Goal: Contribute content: Contribute content

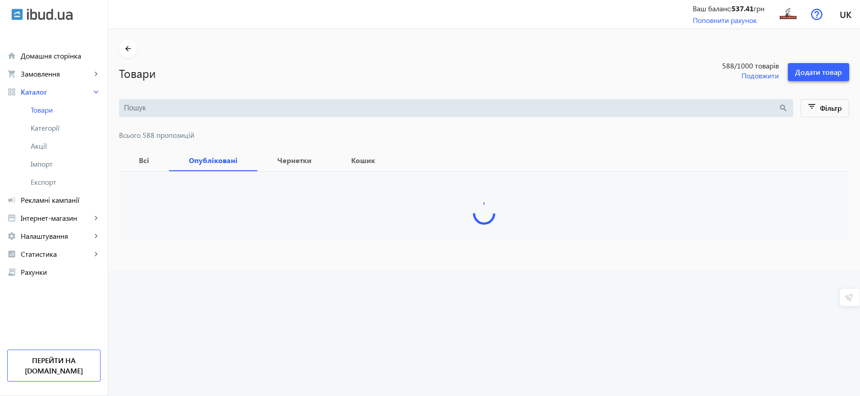
click at [832, 69] on span "Додати товар" at bounding box center [818, 72] width 47 height 10
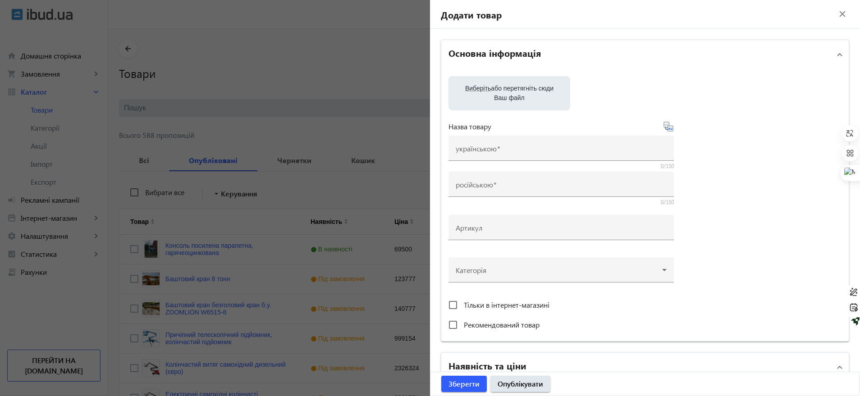
click at [486, 89] on span "Виберіть" at bounding box center [478, 88] width 26 height 7
click at [486, 89] on input "Виберіть або перетягніть сюди Ваш файл" at bounding box center [509, 94] width 107 height 11
type input "C:\fakepath\photo_2025-08-12_16-54-00.jpg"
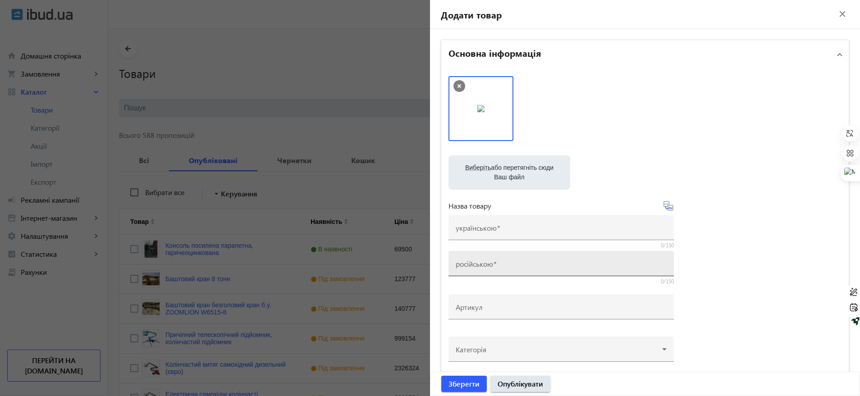
drag, startPoint x: 470, startPoint y: 253, endPoint x: 475, endPoint y: 262, distance: 10.5
click at [472, 257] on div "російською" at bounding box center [561, 263] width 211 height 25
click at [475, 262] on input "російською" at bounding box center [561, 266] width 211 height 9
paste input "Бетононасос прицепной электрический HBT 50-13-5S, 50 м³/ч, с бетоноводами 100 м"
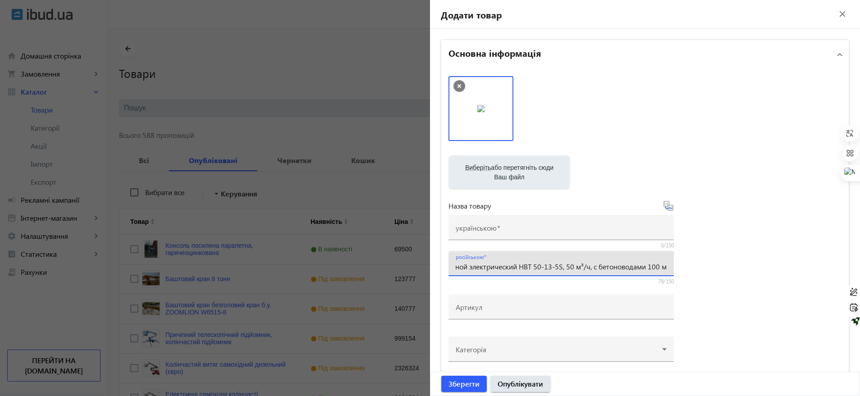
type input "Бетононасос прицепной электрический HBT 50-13-5S, 50 м³/ч, с бетоноводами 100 м"
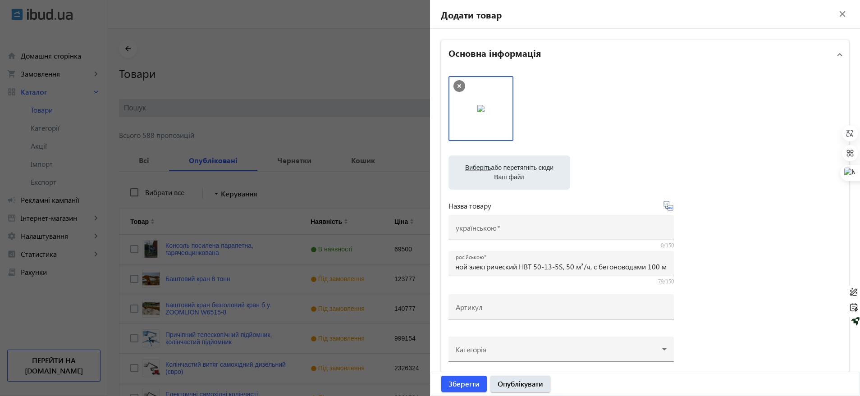
scroll to position [0, 0]
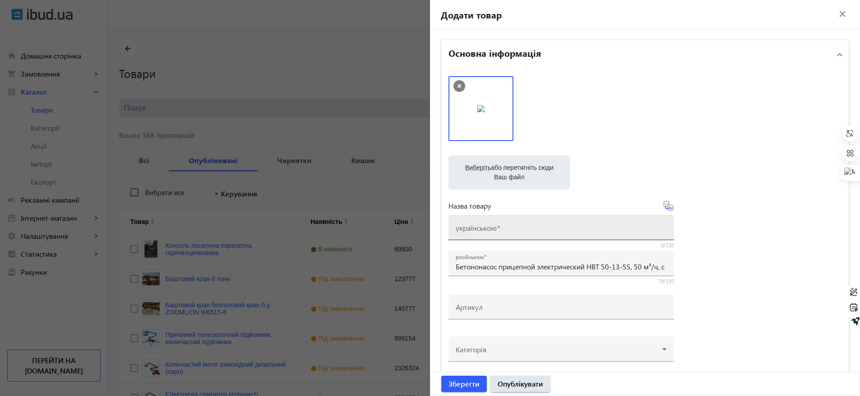
click at [466, 225] on mat-label "українською" at bounding box center [476, 227] width 41 height 9
click at [466, 226] on input "українською" at bounding box center [561, 230] width 211 height 9
paste input "Бетононасос причіпний електричний HBT 50-13-5S, 50 м³/год, з бетоноводами 100 м"
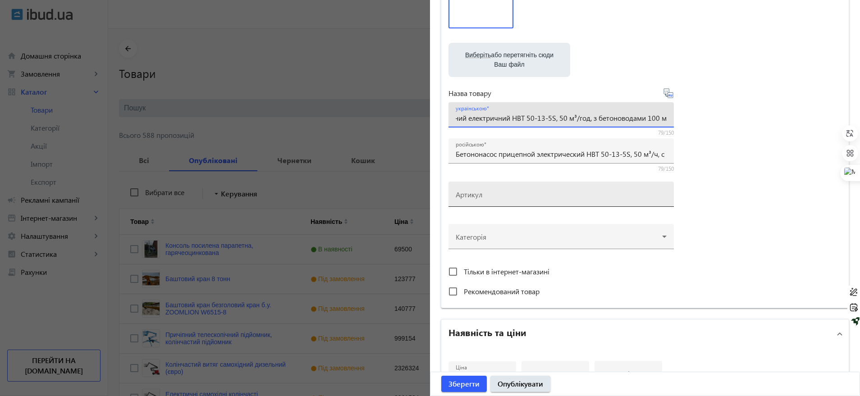
type input "Бетононасос причіпний електричний HBT 50-13-5S, 50 м³/год, з бетоноводами 100 м"
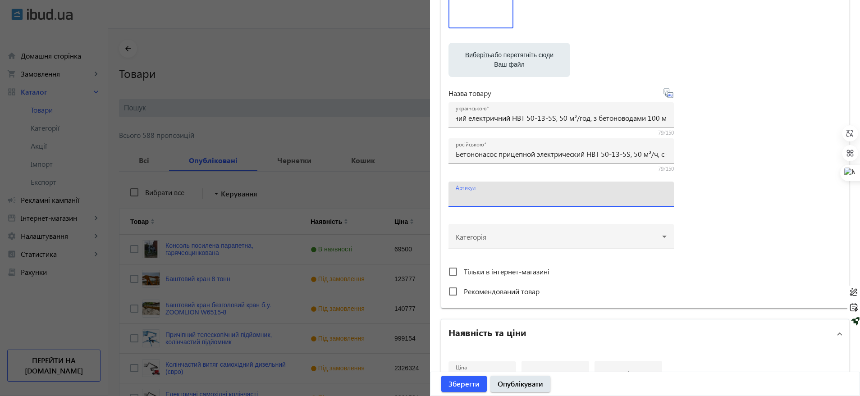
scroll to position [0, 0]
click at [478, 200] on input "Артикул" at bounding box center [561, 196] width 211 height 9
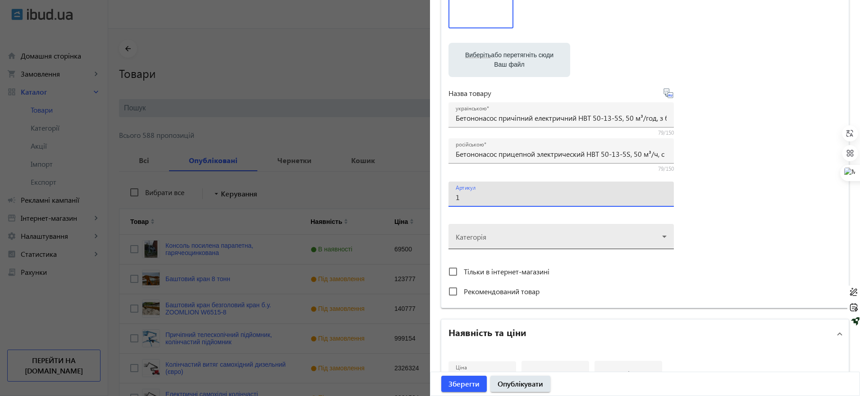
type input "1"
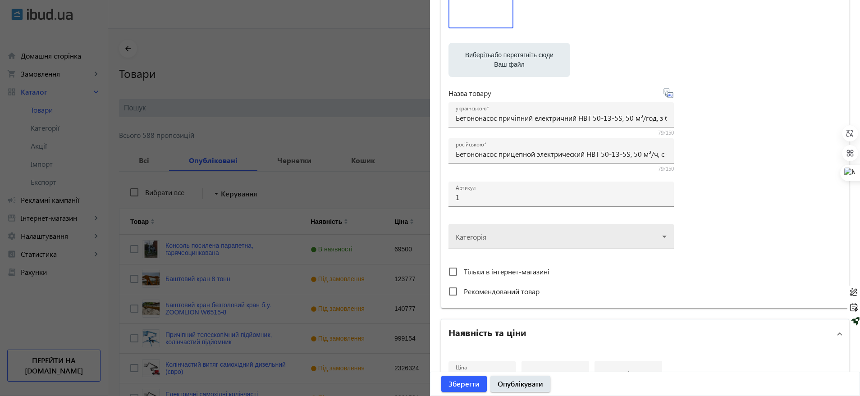
click at [465, 235] on div at bounding box center [561, 233] width 211 height 32
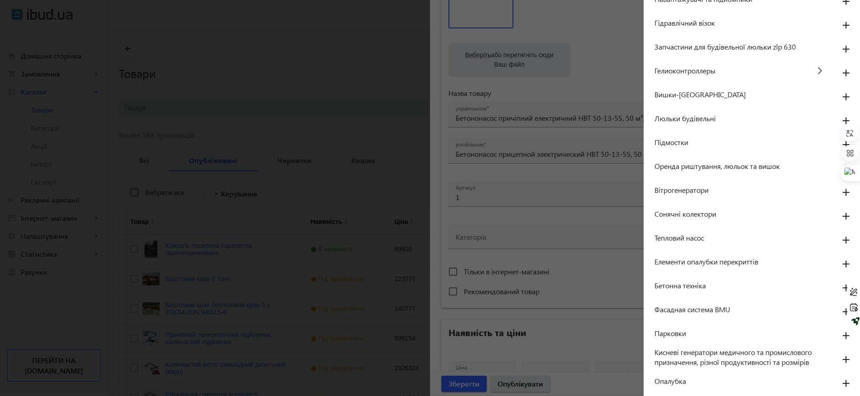
scroll to position [169, 0]
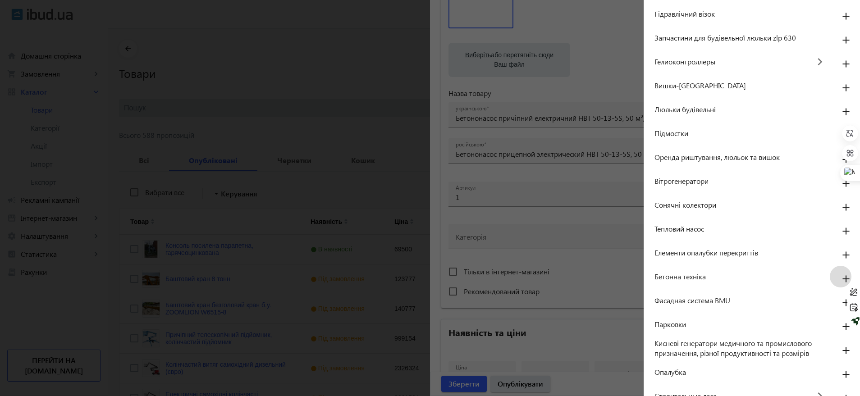
click at [844, 275] on mat-icon "add" at bounding box center [846, 279] width 22 height 16
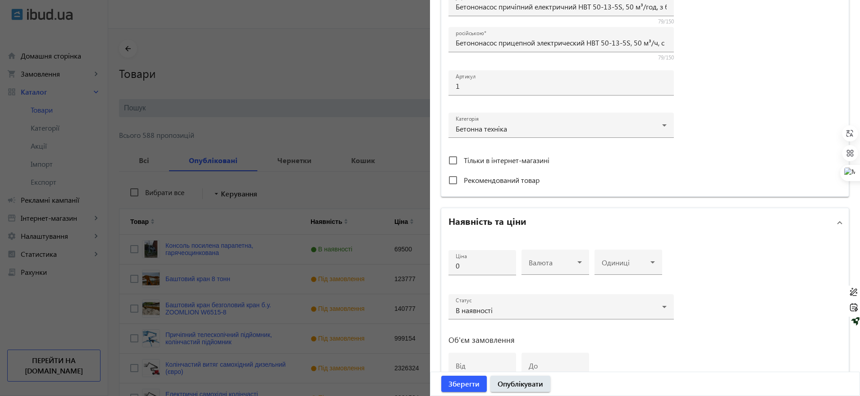
scroll to position [225, 0]
click at [453, 181] on input "Рекомендований товар" at bounding box center [453, 179] width 18 height 18
checkbox input "true"
click at [543, 269] on div at bounding box center [555, 264] width 53 height 11
drag, startPoint x: 546, startPoint y: 304, endPoint x: 523, endPoint y: 283, distance: 31.0
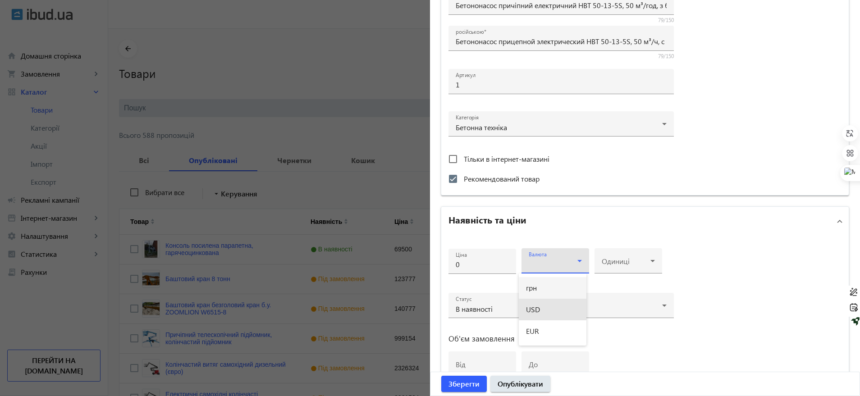
click at [546, 304] on mat-option "USD" at bounding box center [553, 310] width 68 height 22
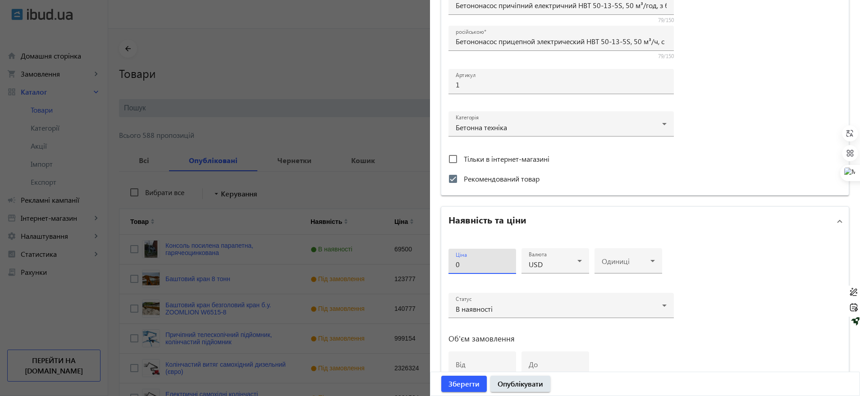
click at [492, 267] on input "0" at bounding box center [482, 264] width 53 height 9
drag, startPoint x: 464, startPoint y: 266, endPoint x: 447, endPoint y: 264, distance: 17.2
click at [448, 264] on div "Ціна 0" at bounding box center [482, 261] width 68 height 25
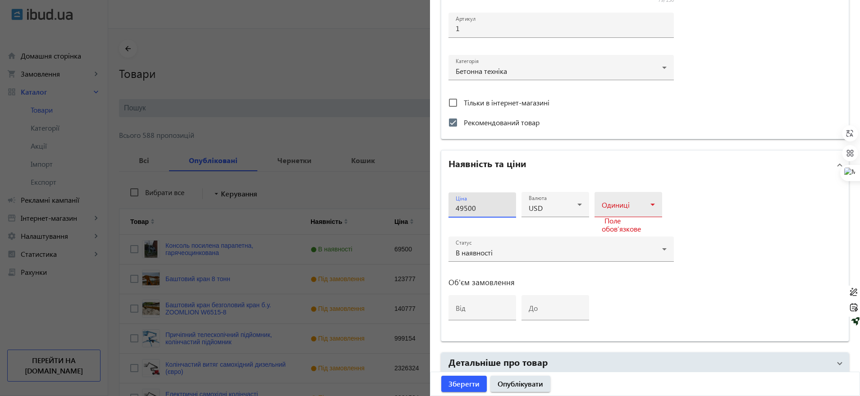
type input "49500"
click at [612, 210] on span at bounding box center [626, 208] width 49 height 7
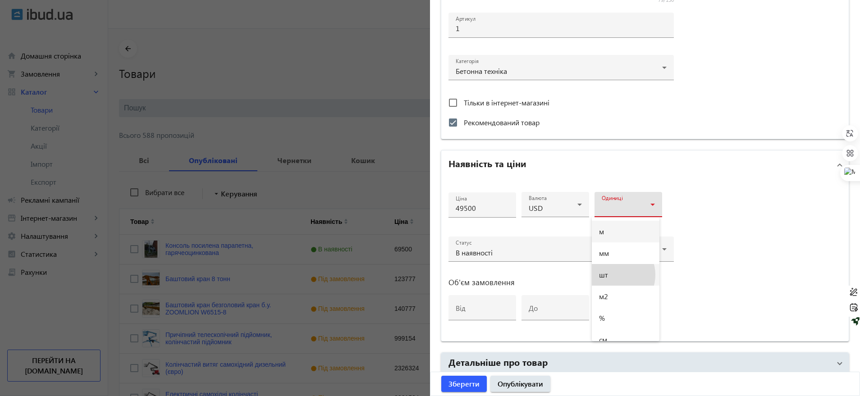
click at [612, 275] on mat-option "шт" at bounding box center [626, 275] width 68 height 22
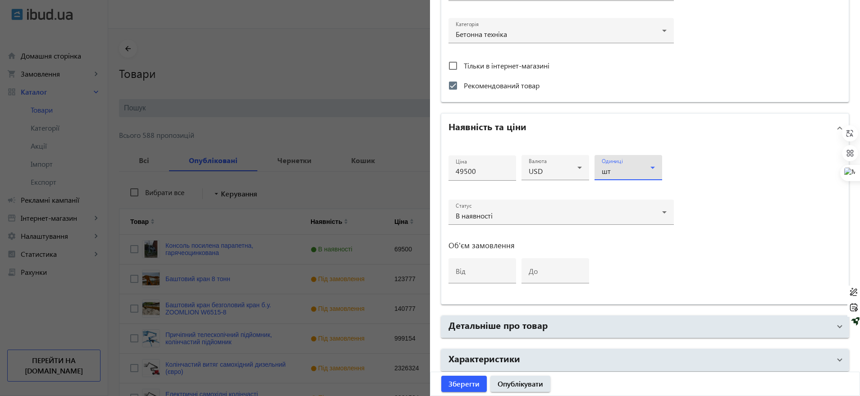
scroll to position [356, 0]
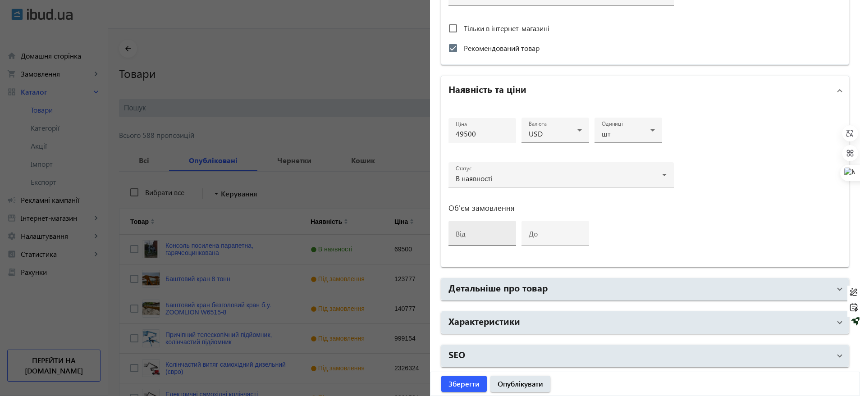
click at [461, 234] on mat-label "від" at bounding box center [461, 233] width 10 height 9
click at [461, 234] on input "від" at bounding box center [482, 236] width 53 height 9
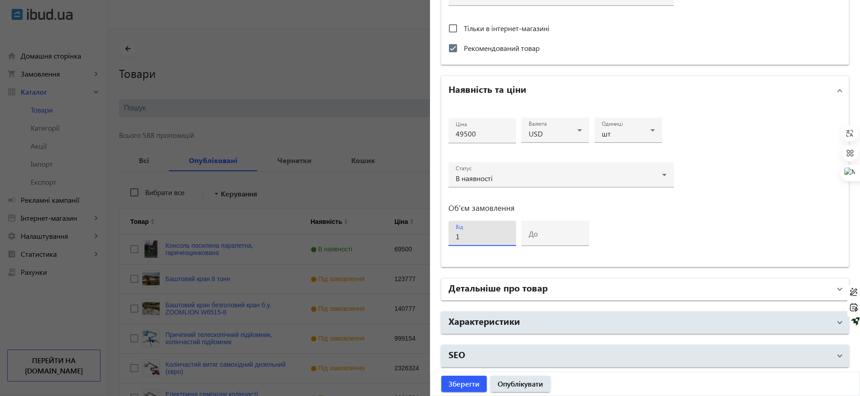
type input "1"
click at [490, 294] on mat-panel-title "Детальніше про товар" at bounding box center [639, 289] width 382 height 16
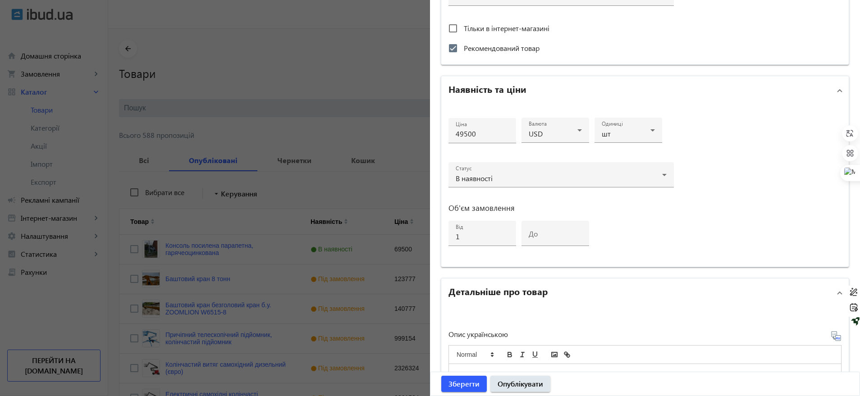
scroll to position [469, 0]
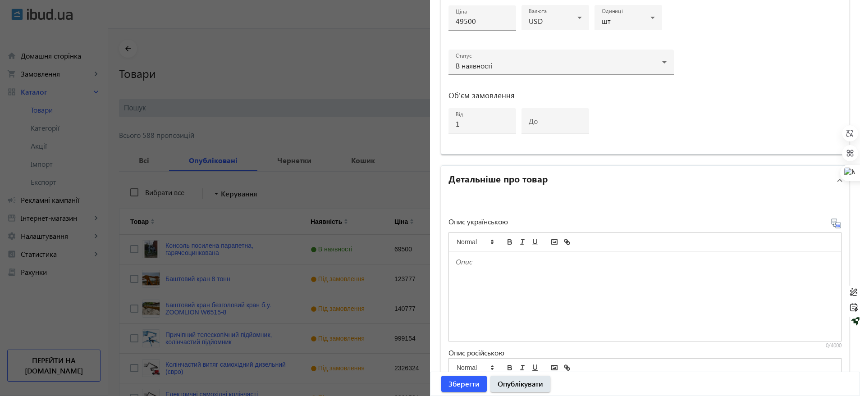
click at [488, 264] on p at bounding box center [645, 262] width 379 height 10
click at [486, 275] on div at bounding box center [645, 296] width 392 height 90
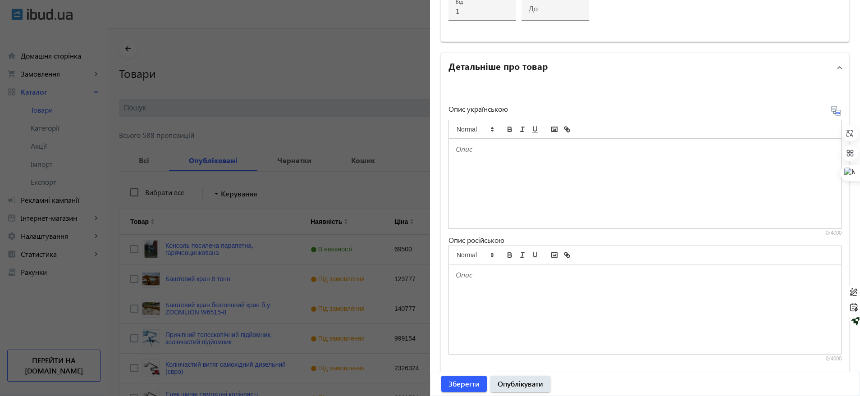
click at [486, 275] on p at bounding box center [645, 275] width 379 height 10
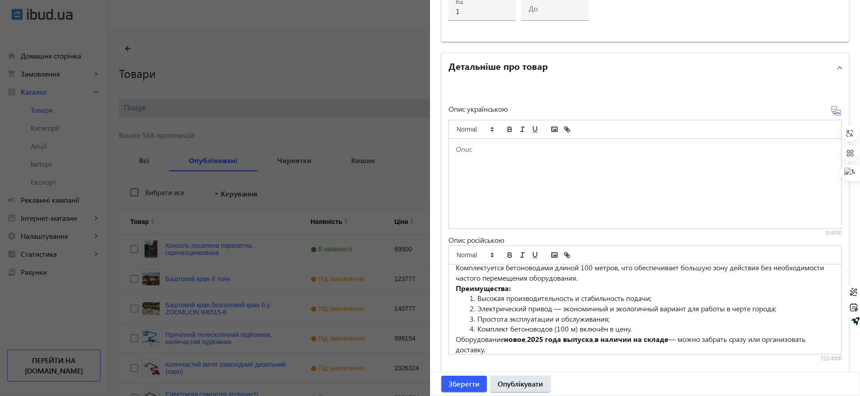
click at [475, 178] on div at bounding box center [645, 184] width 392 height 90
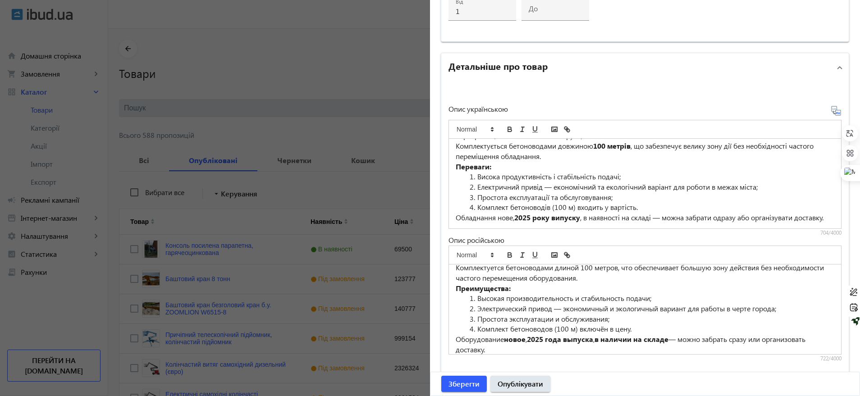
scroll to position [44, 0]
click at [526, 382] on span "Опублікувати" at bounding box center [521, 384] width 46 height 10
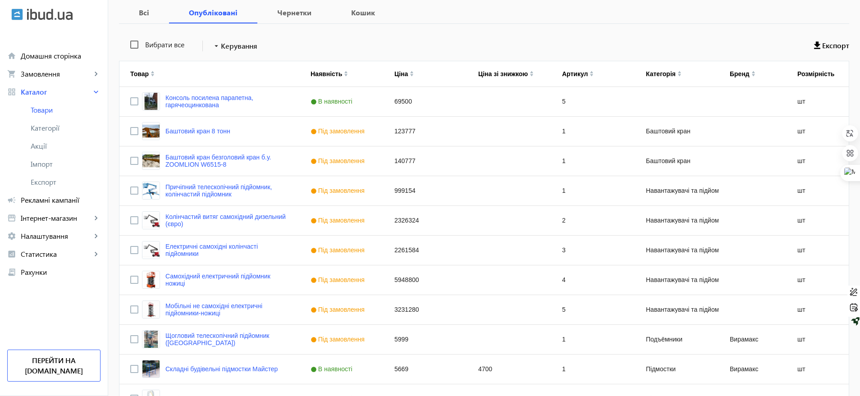
scroll to position [146, 0]
